Goal: Navigation & Orientation: Find specific page/section

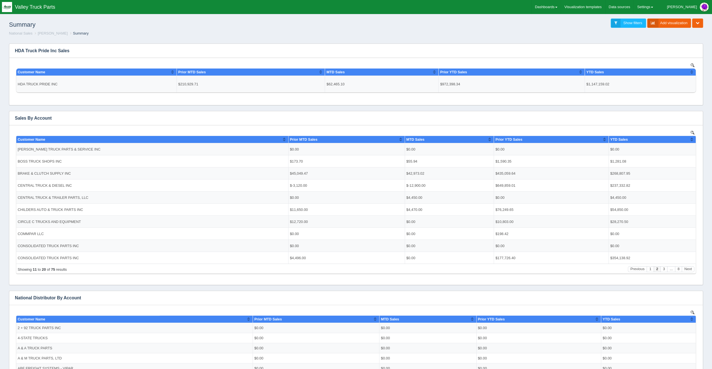
scroll to position [1, 0]
click at [560, 5] on link "Dashboards" at bounding box center [545, 7] width 29 height 14
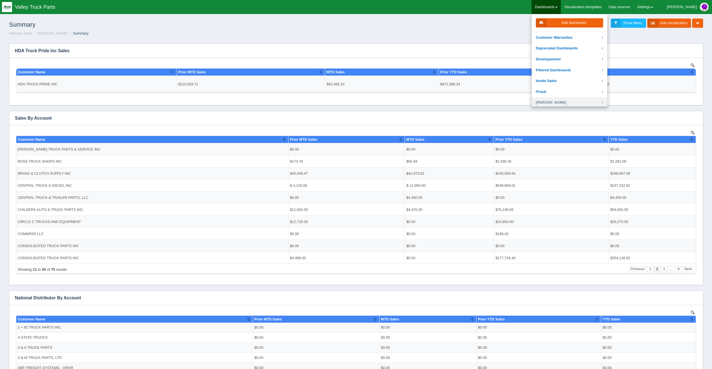
scroll to position [84, 0]
click at [578, 85] on link "National Sales" at bounding box center [569, 82] width 76 height 11
click at [572, 89] on link "National Sales Summary" at bounding box center [569, 91] width 76 height 11
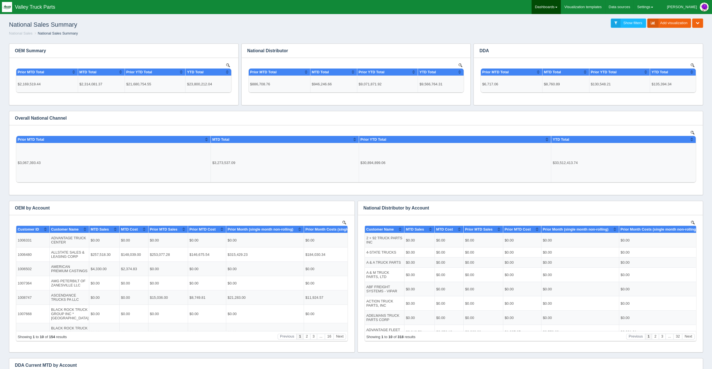
click at [557, 8] on span at bounding box center [556, 7] width 2 height 1
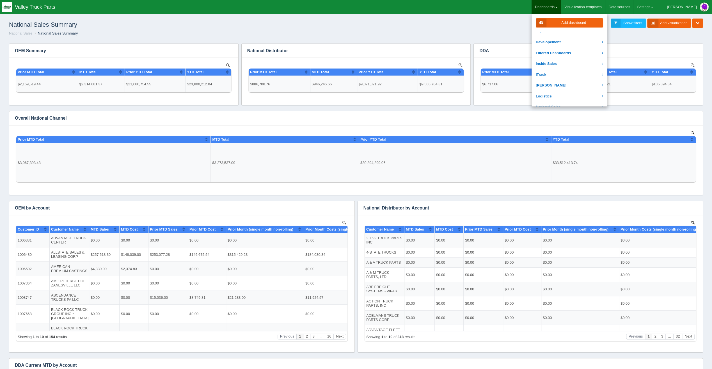
scroll to position [84, 0]
click at [567, 81] on link "National Sales" at bounding box center [569, 82] width 76 height 11
click at [587, 102] on link "OEM Dealer Summary" at bounding box center [569, 101] width 76 height 11
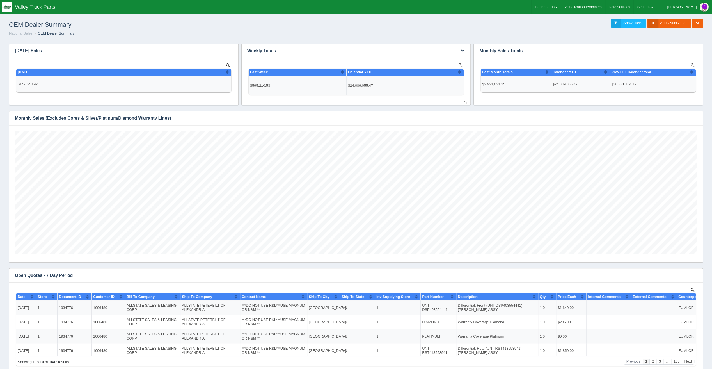
scroll to position [123, 682]
